Goal: Task Accomplishment & Management: Use online tool/utility

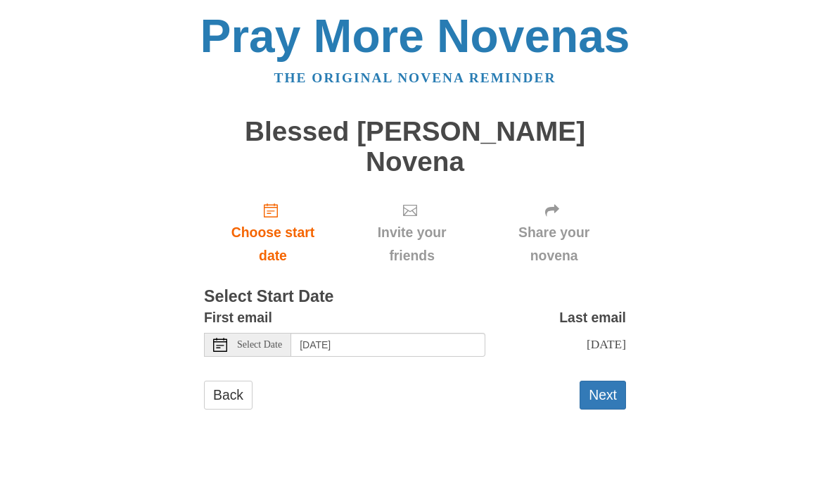
click at [603, 380] on button "Next" at bounding box center [603, 394] width 46 height 29
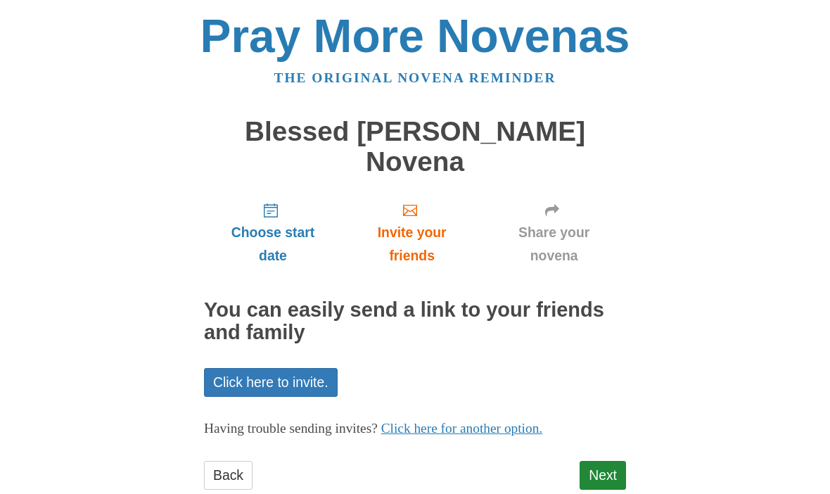
scroll to position [1, 0]
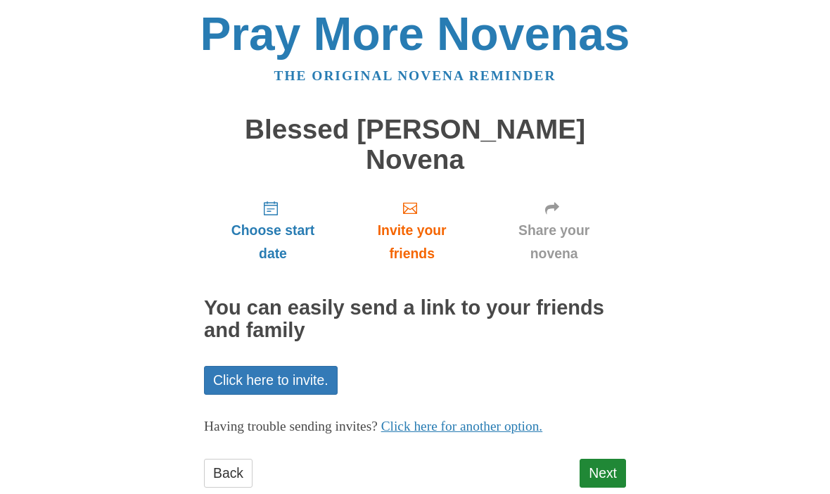
click at [597, 459] on link "Next" at bounding box center [603, 473] width 46 height 29
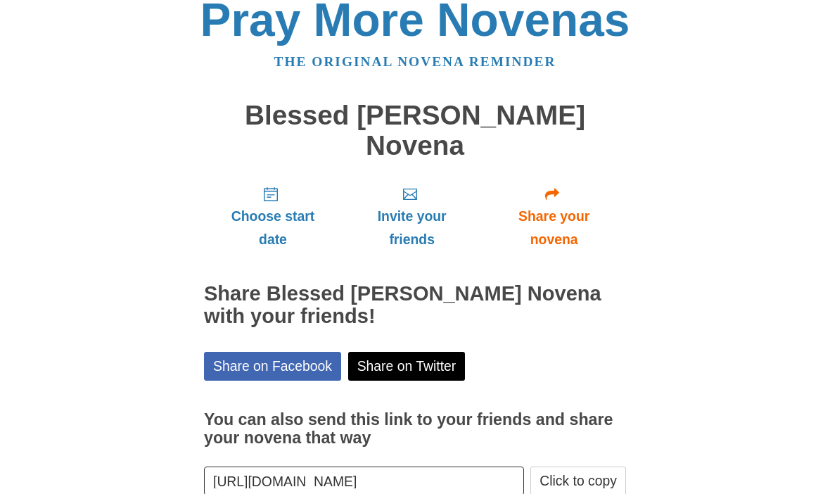
scroll to position [17, 0]
